Goal: Task Accomplishment & Management: Manage account settings

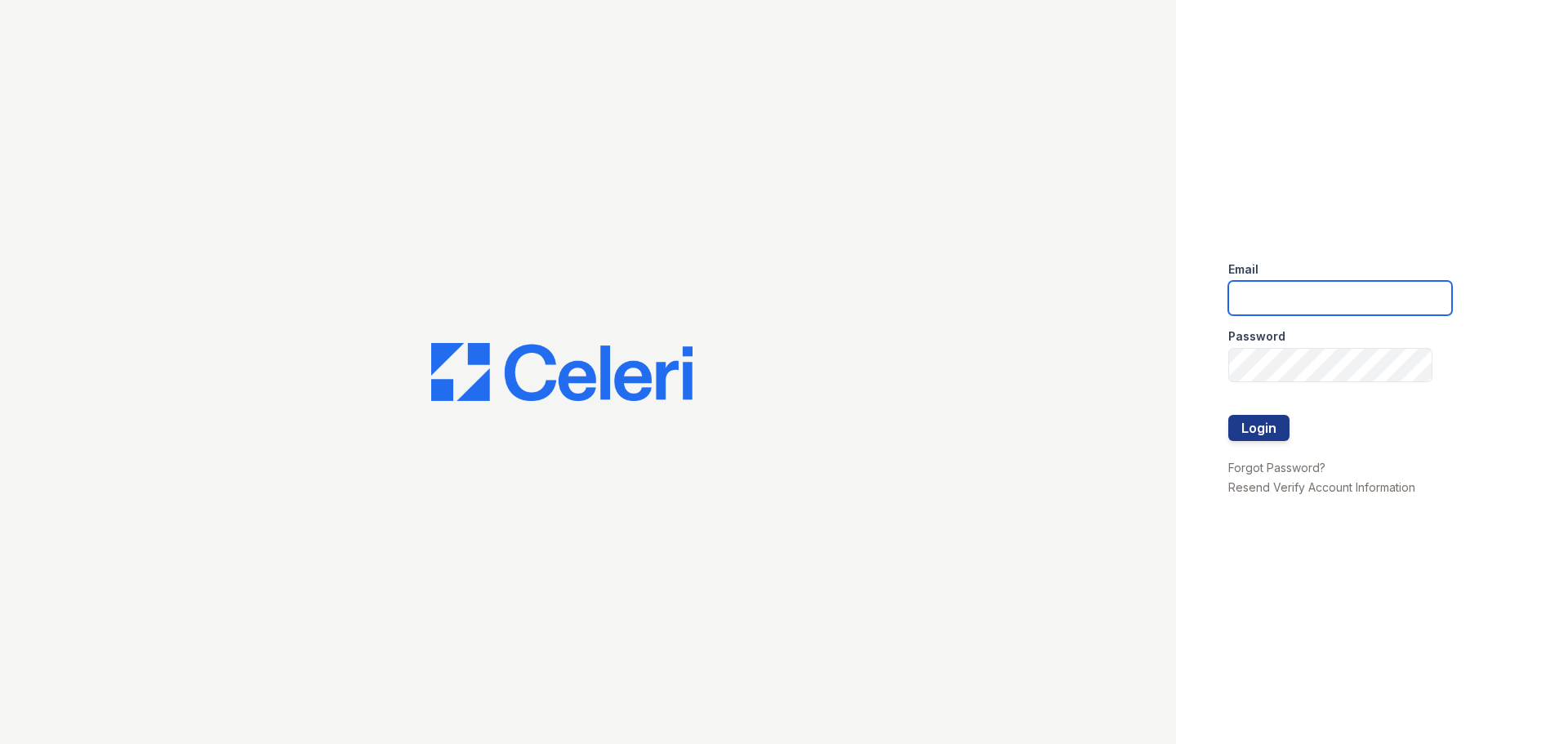
click at [1289, 299] on input "email" at bounding box center [1339, 298] width 224 height 35
type input "pdominguezalfonso@trinity-pm.com"
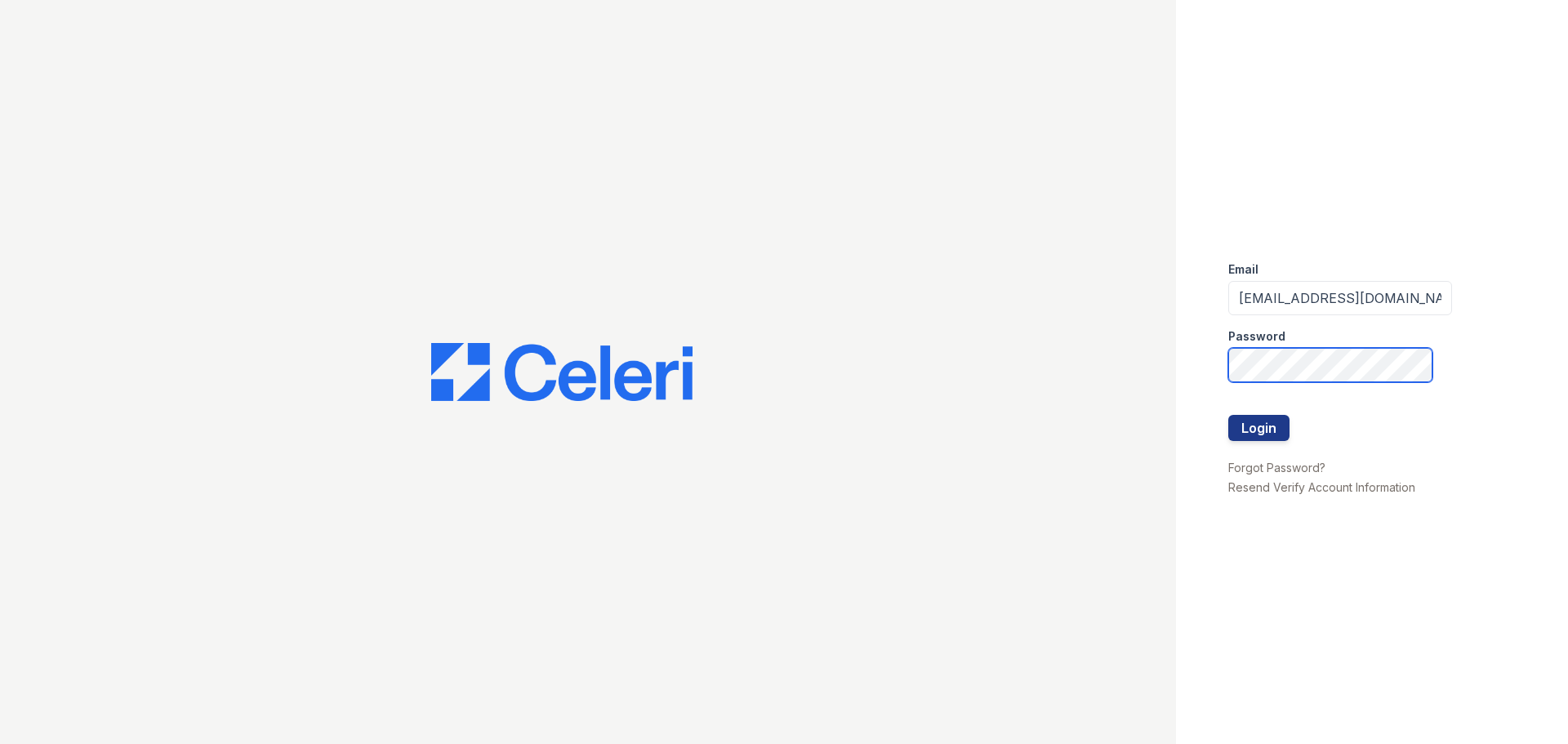
click at [1228, 414] on button "Login" at bounding box center [1258, 427] width 61 height 26
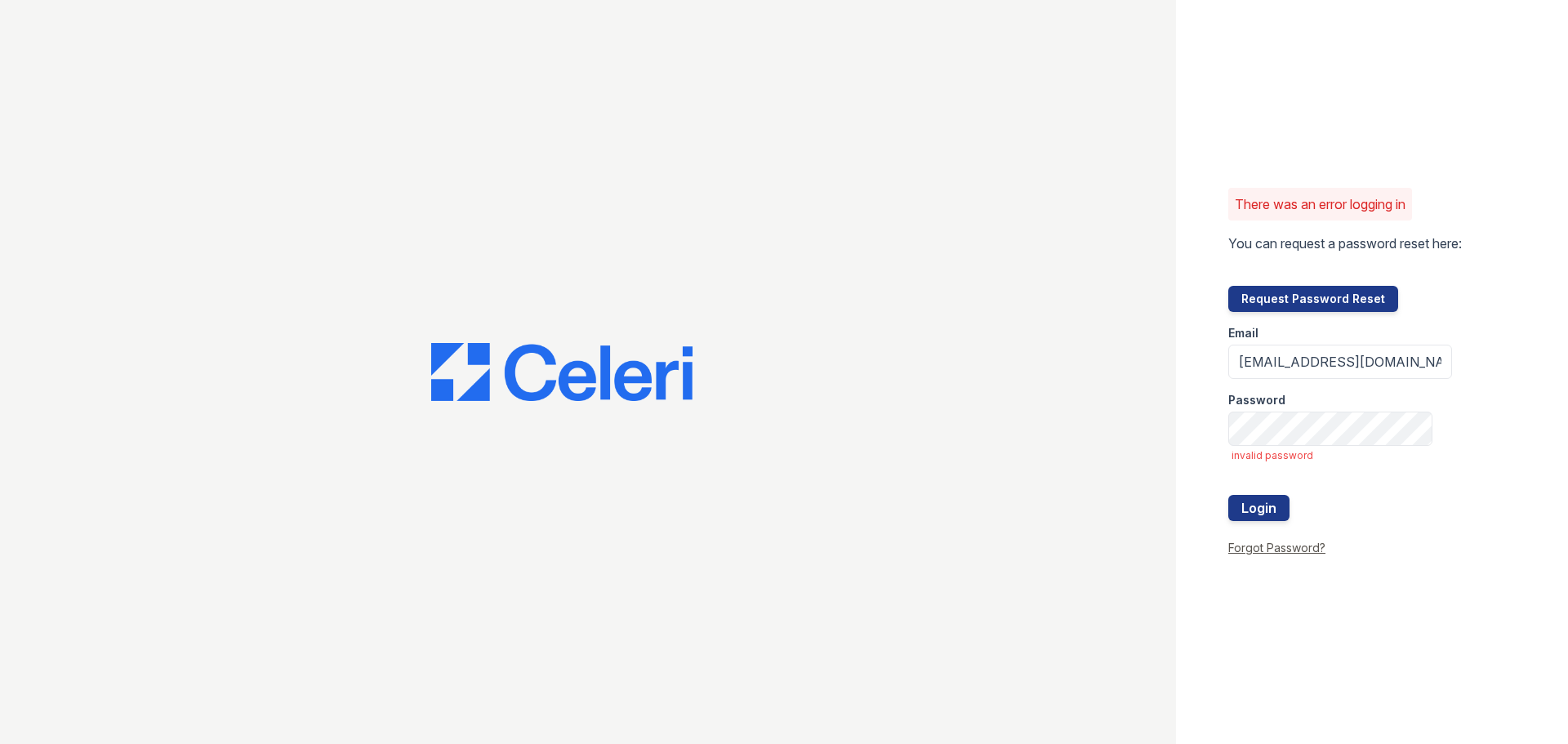
click at [1295, 548] on link "Forgot Password?" at bounding box center [1276, 547] width 98 height 14
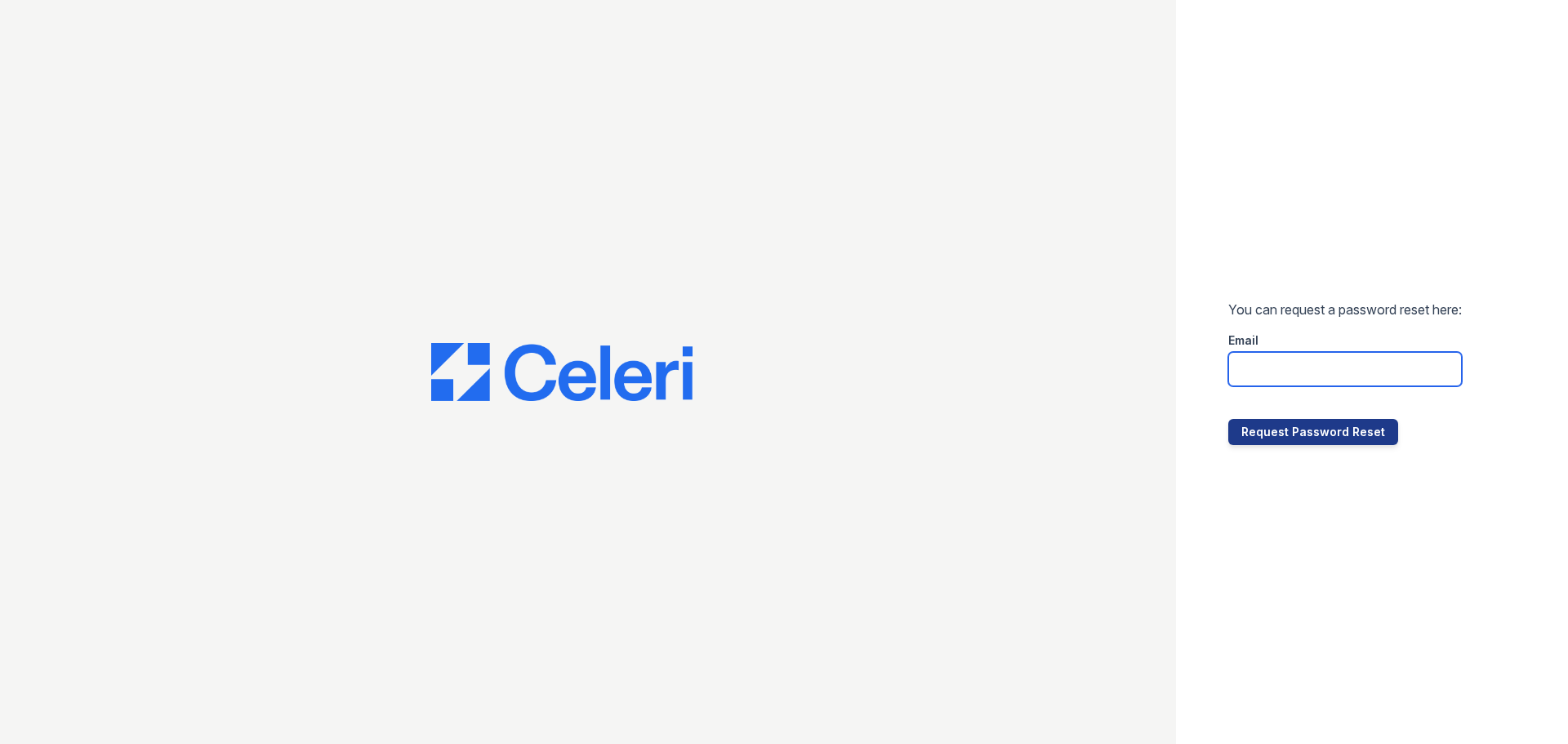
click at [1329, 364] on input "email" at bounding box center [1344, 369] width 233 height 35
type input "pdominguezalfonso@trinity-pm.com"
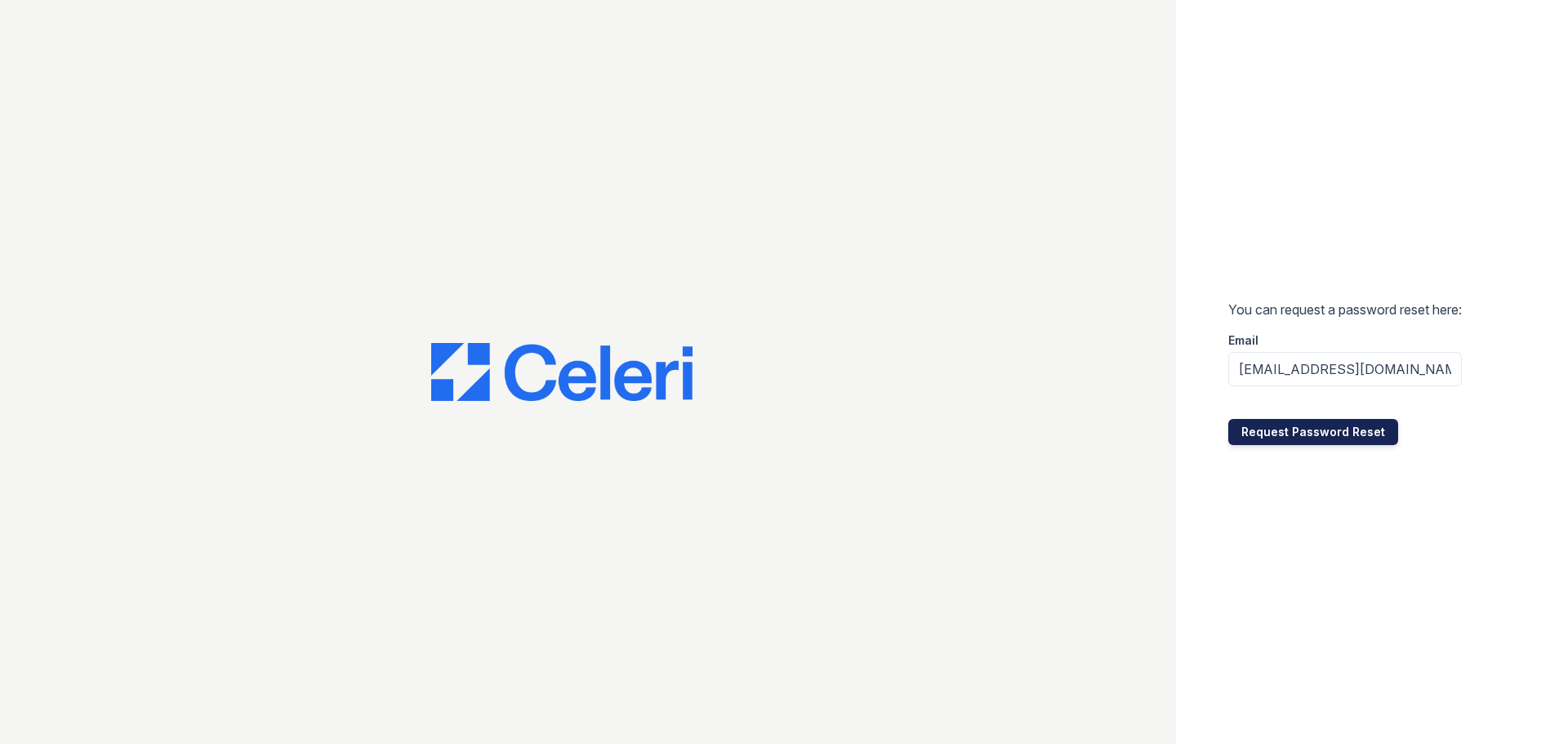
click at [1338, 432] on button "Request Password Reset" at bounding box center [1312, 432] width 170 height 26
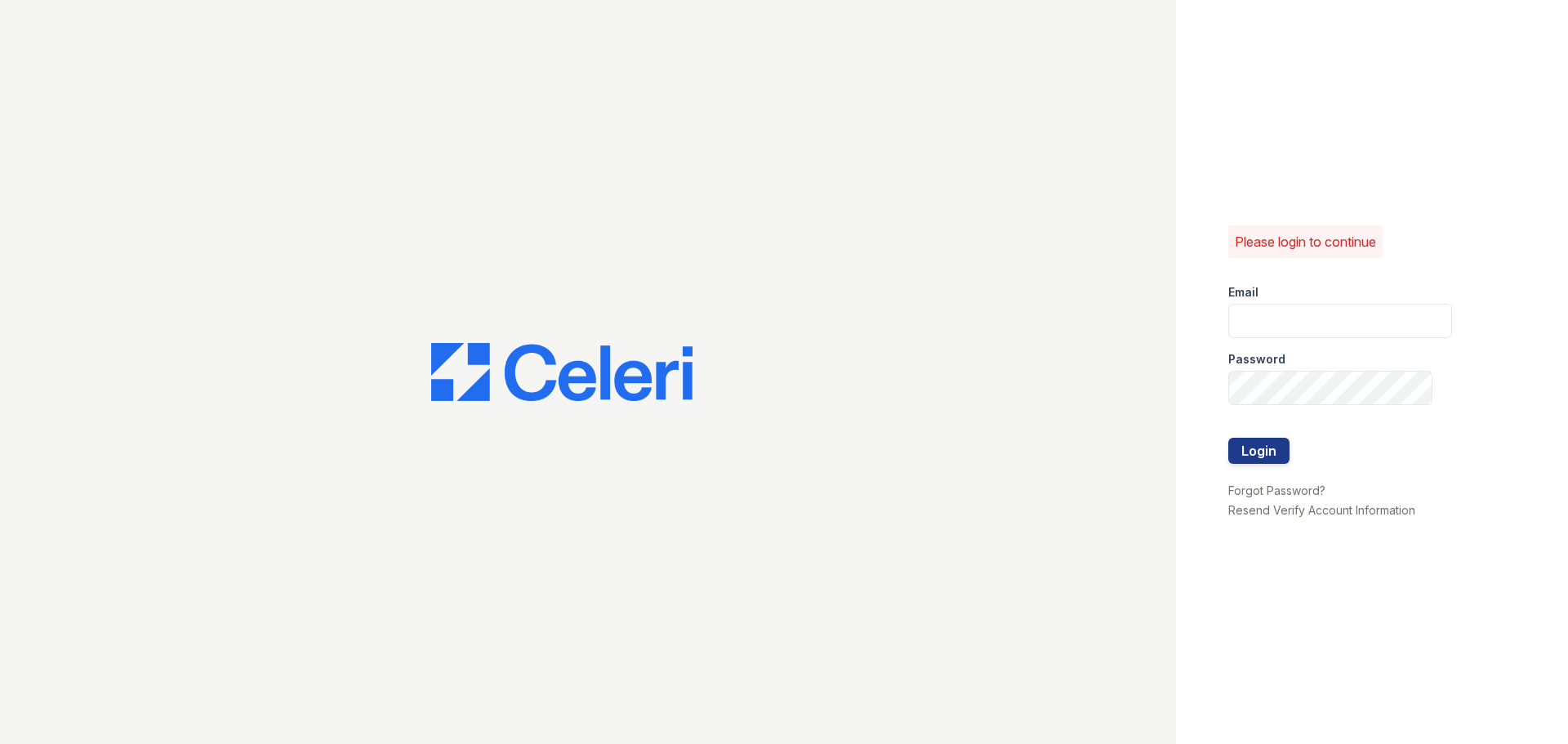
click at [1229, 300] on div "Email" at bounding box center [1339, 287] width 224 height 33
click at [1253, 311] on input "email" at bounding box center [1339, 321] width 224 height 35
type input "pdominguezalfonso@trinity-pm.com"
click at [1246, 454] on button "Login" at bounding box center [1258, 451] width 61 height 26
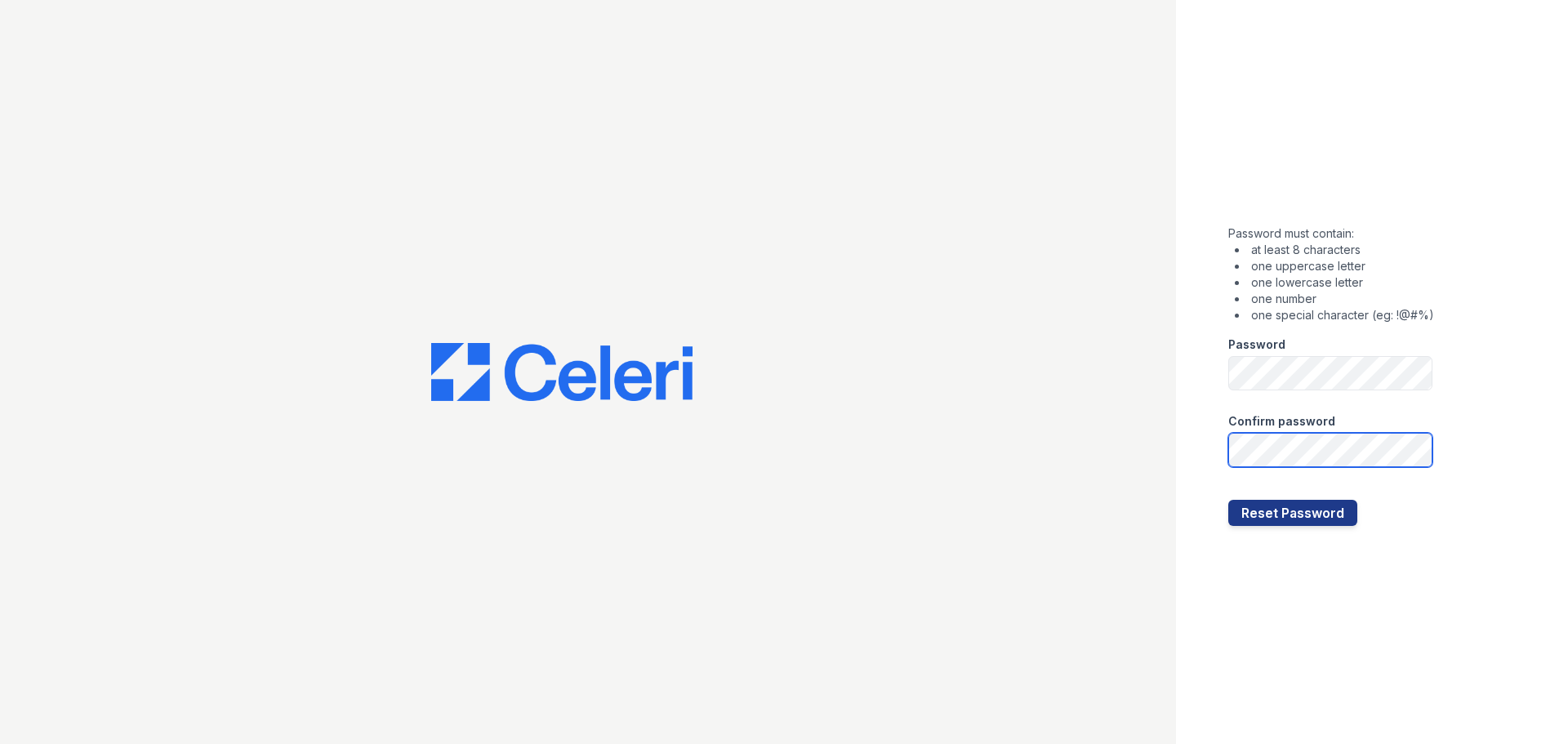
click at [1228, 500] on button "Reset Password" at bounding box center [1292, 513] width 129 height 26
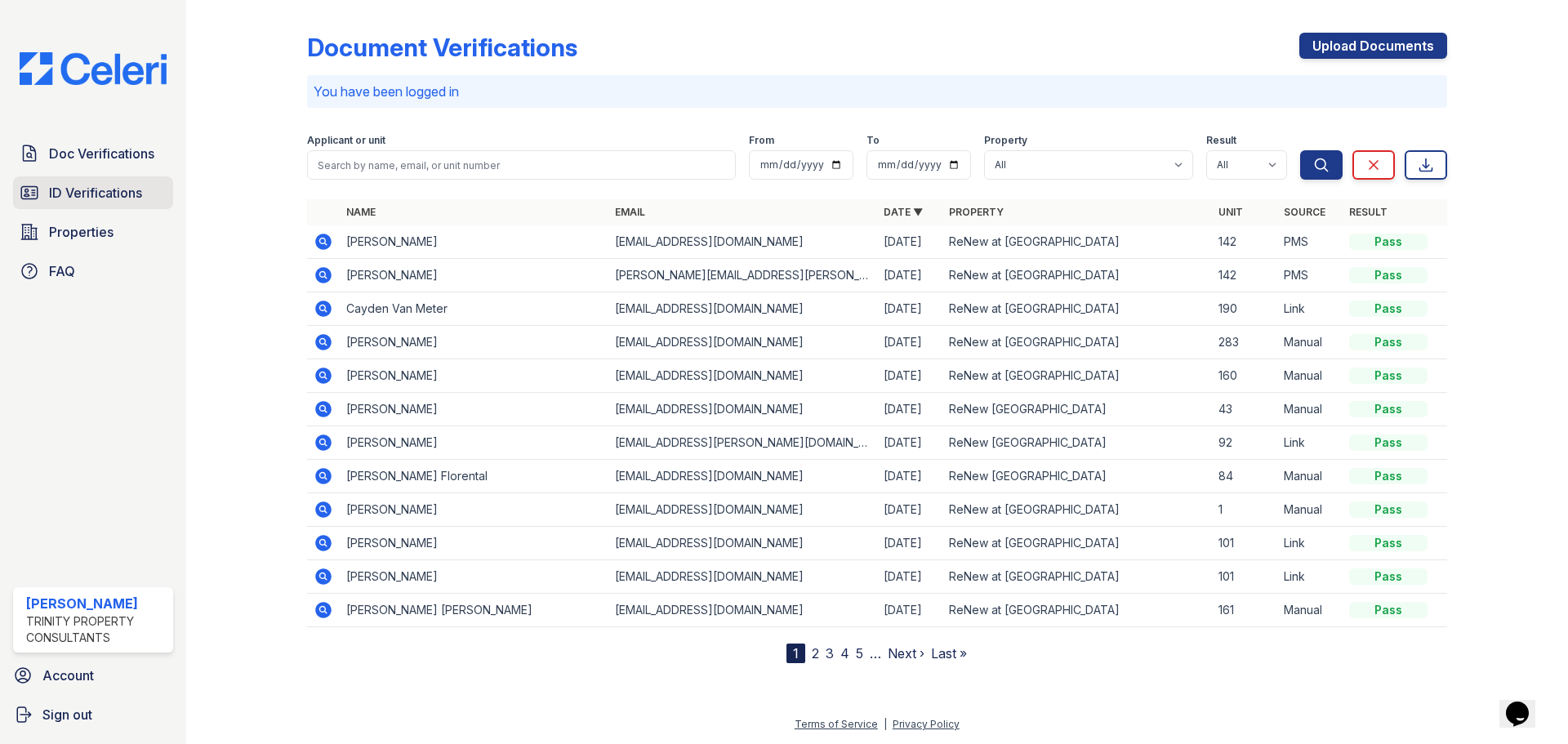
click at [106, 201] on span "ID Verifications" at bounding box center [96, 192] width 93 height 20
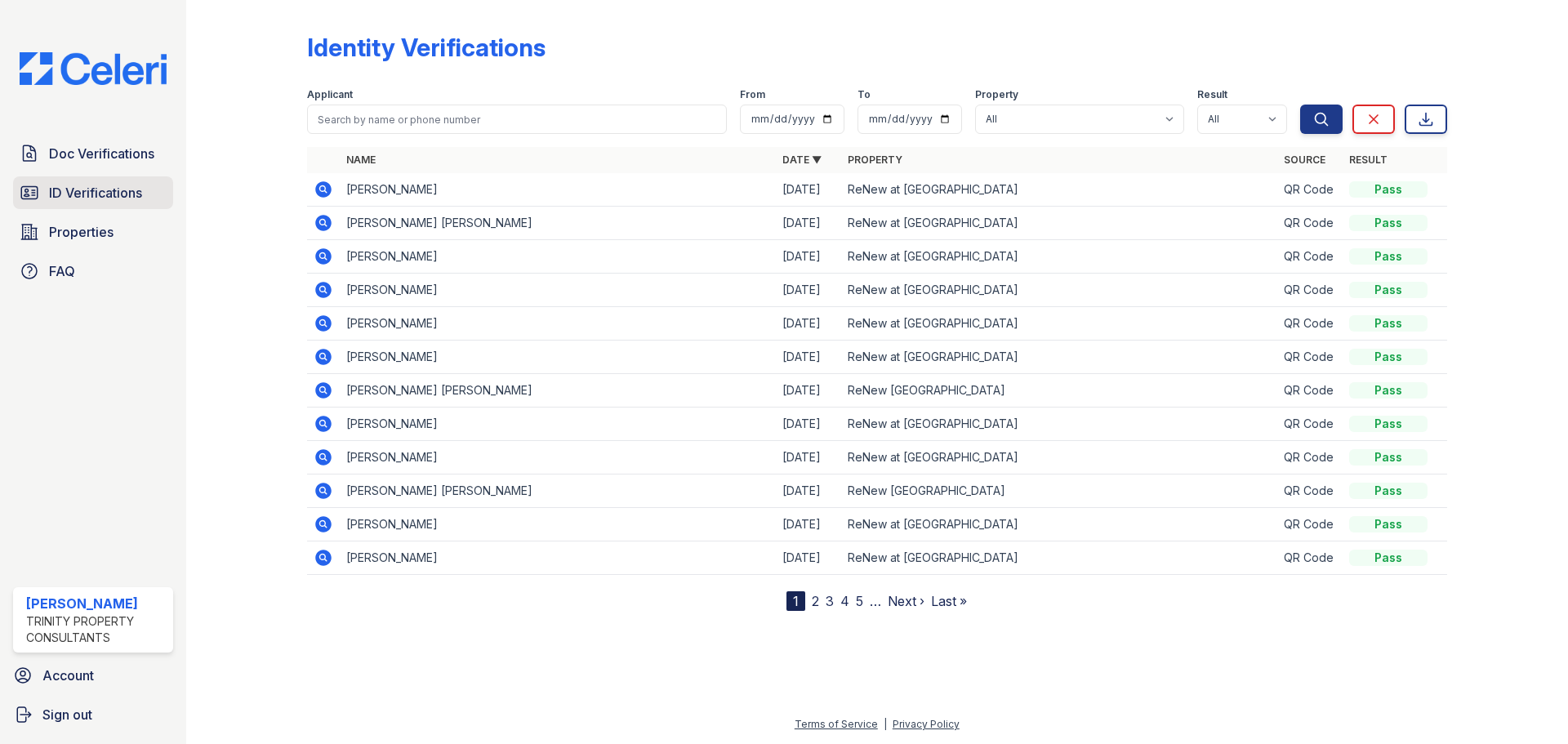
click at [83, 202] on span "ID Verifications" at bounding box center [96, 192] width 93 height 20
click at [109, 201] on span "ID Verifications" at bounding box center [96, 192] width 93 height 20
click at [81, 152] on span "Doc Verifications" at bounding box center [102, 153] width 105 height 20
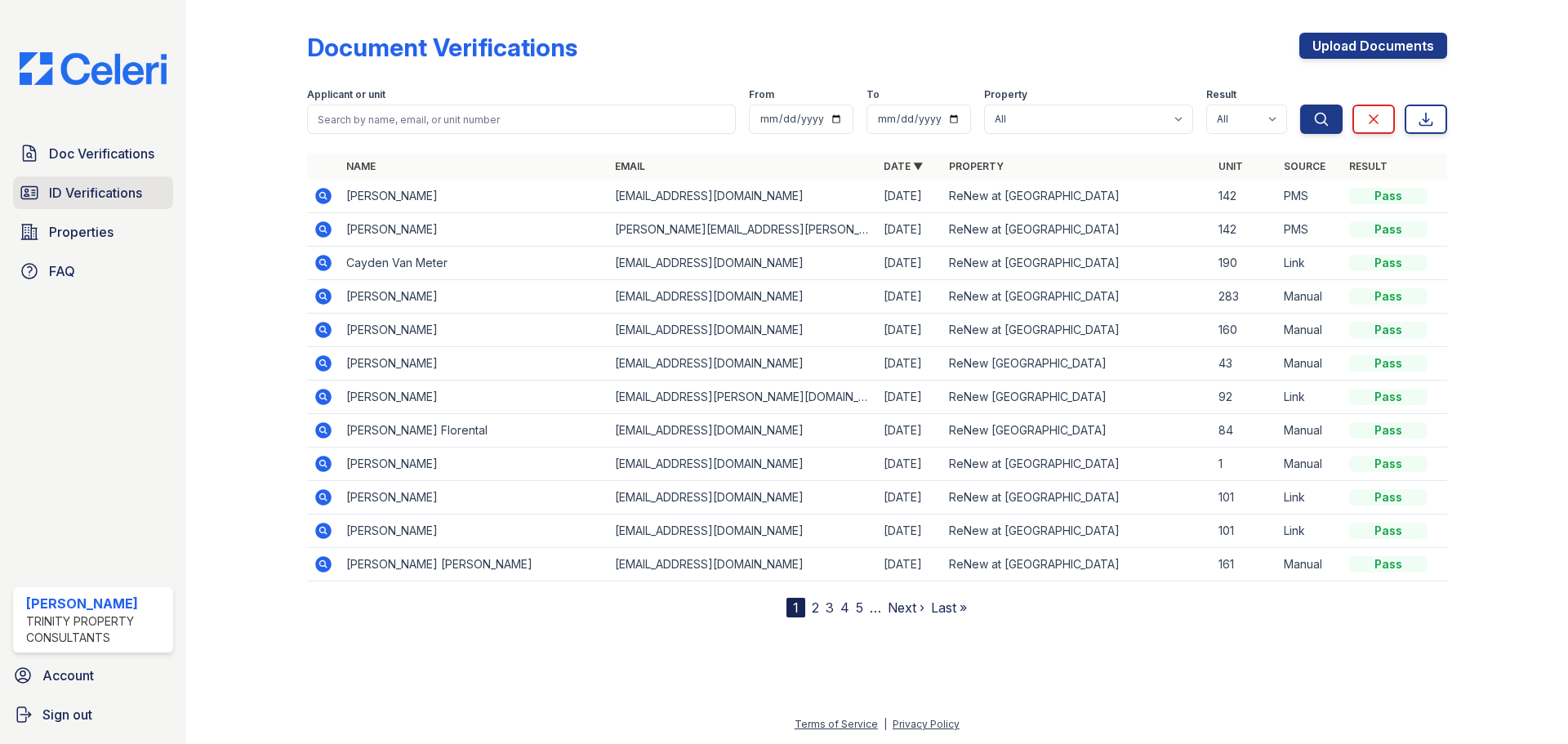
click at [84, 199] on span "ID Verifications" at bounding box center [96, 192] width 93 height 20
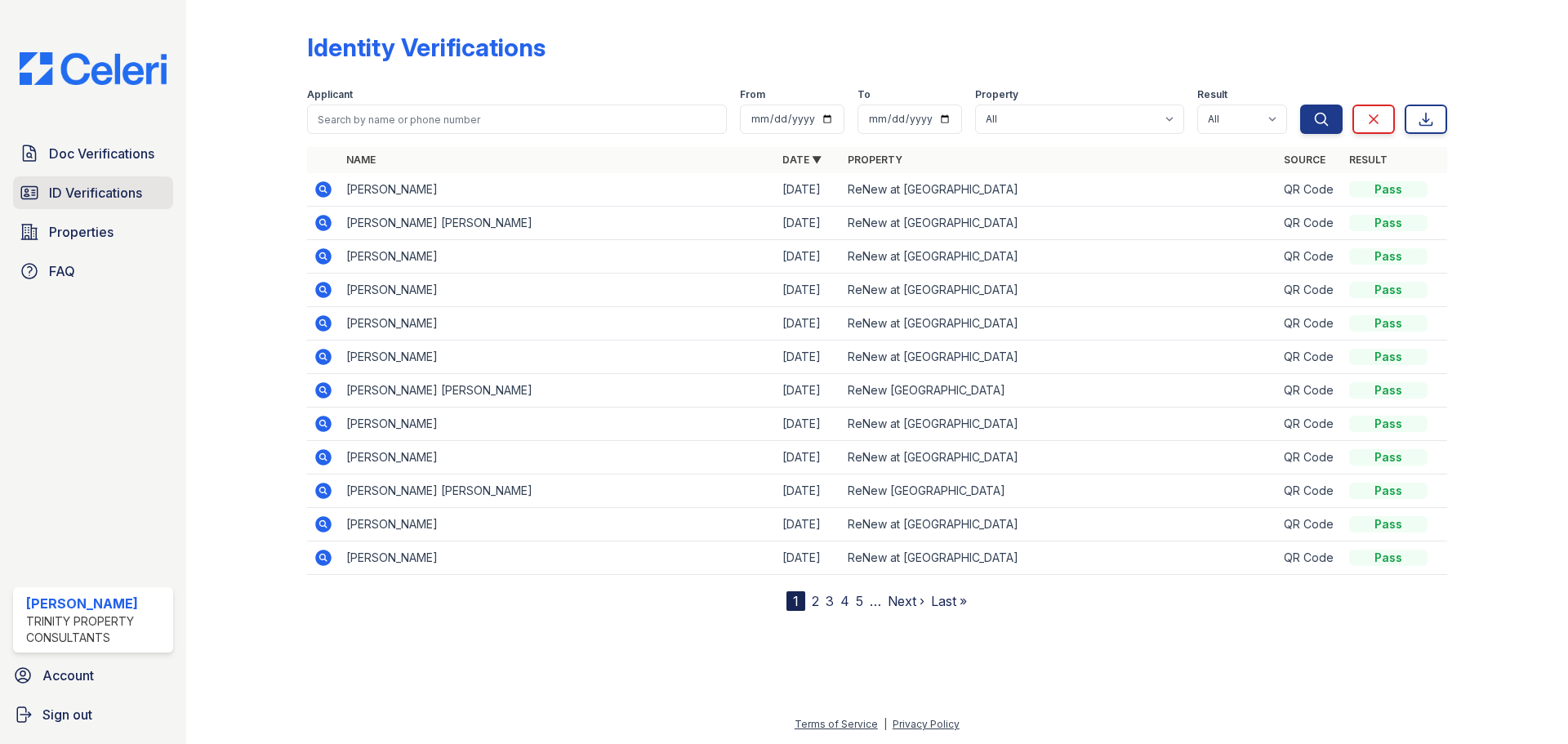
click at [92, 189] on span "ID Verifications" at bounding box center [96, 192] width 93 height 20
click at [56, 192] on span "ID Verifications" at bounding box center [96, 192] width 93 height 20
click at [70, 154] on span "Doc Verifications" at bounding box center [102, 153] width 105 height 20
click at [73, 170] on div "Doc Verifications ID Verifications Properties FAQ" at bounding box center [93, 212] width 173 height 150
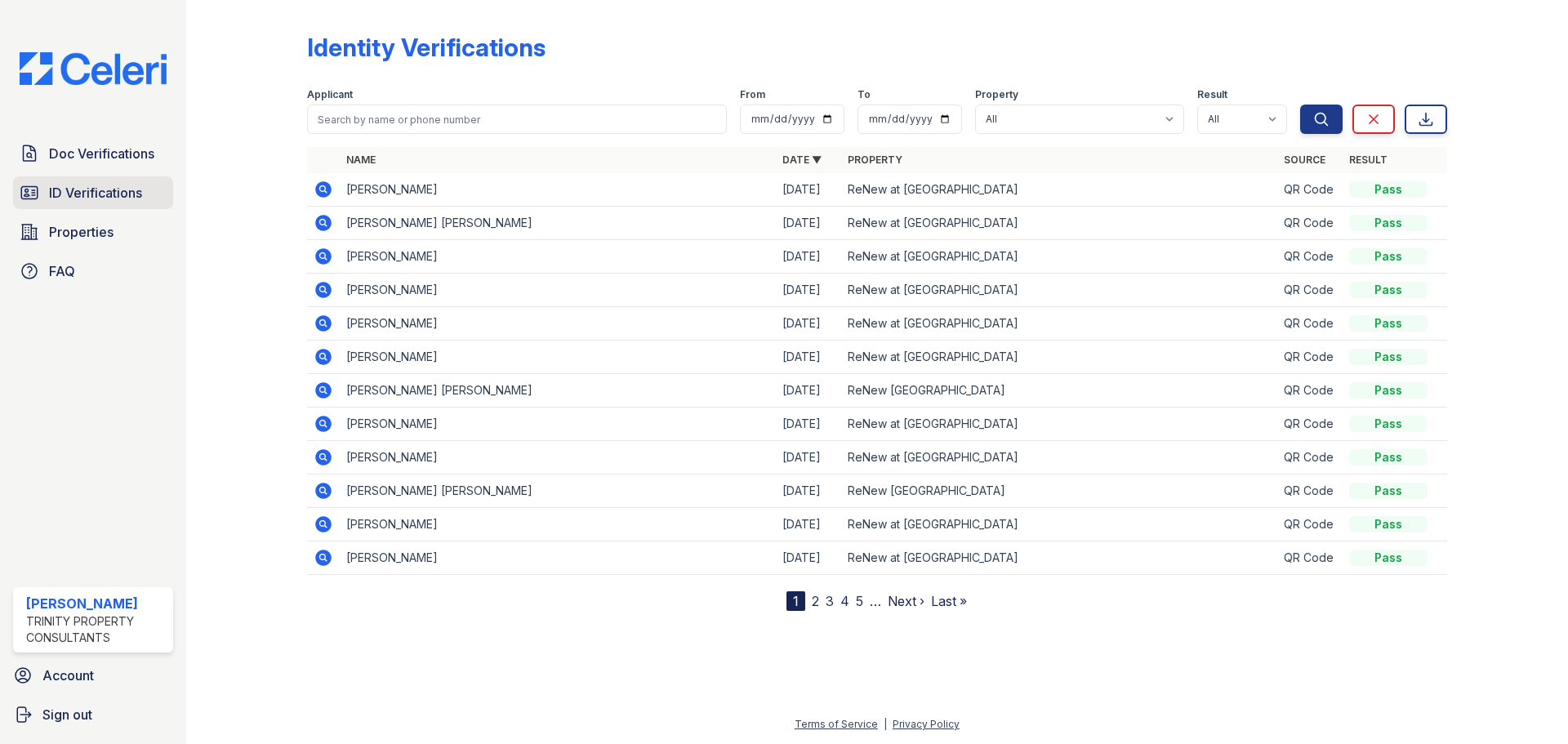
click at [66, 190] on span "ID Verifications" at bounding box center [96, 192] width 93 height 20
click at [122, 196] on span "ID Verifications" at bounding box center [96, 192] width 93 height 20
click at [54, 187] on span "ID Verifications" at bounding box center [96, 192] width 93 height 20
click at [111, 204] on link "ID Verifications" at bounding box center [92, 192] width 160 height 33
click at [100, 186] on span "ID Verifications" at bounding box center [96, 192] width 93 height 20
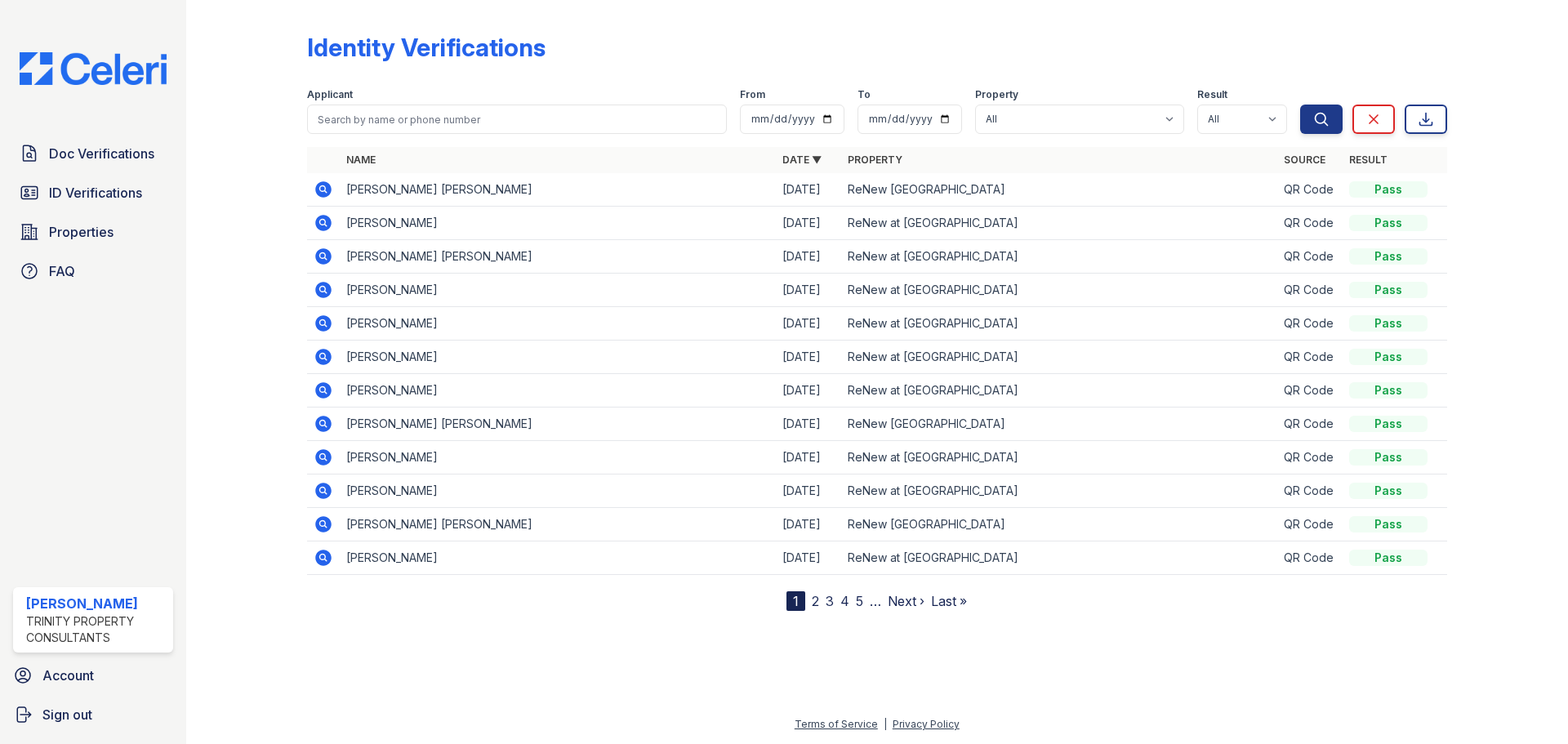
click at [320, 186] on icon at bounding box center [323, 189] width 20 height 20
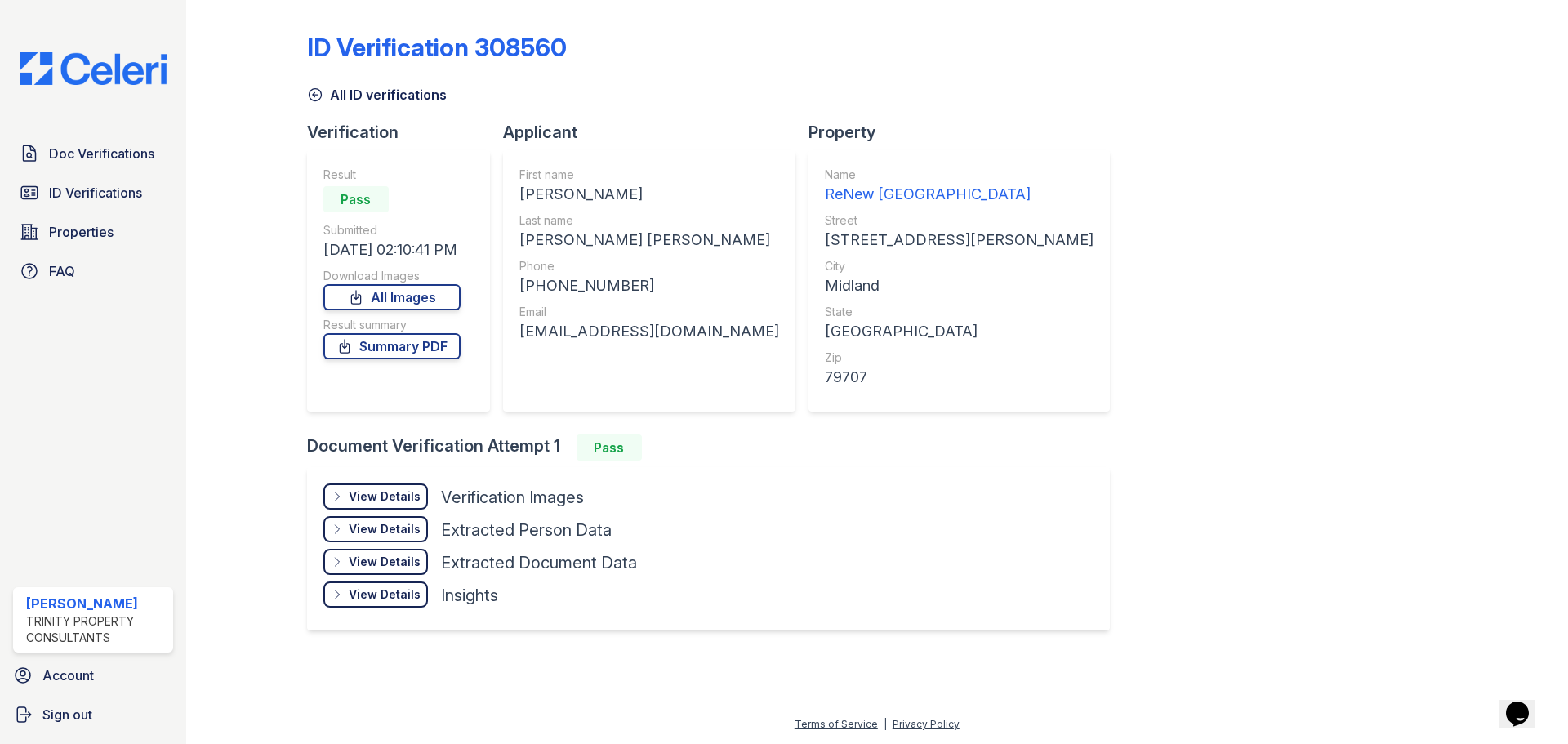
click at [825, 268] on div "City" at bounding box center [958, 266] width 269 height 16
click at [662, 306] on div "Email" at bounding box center [648, 312] width 260 height 16
